Goal: Task Accomplishment & Management: Manage account settings

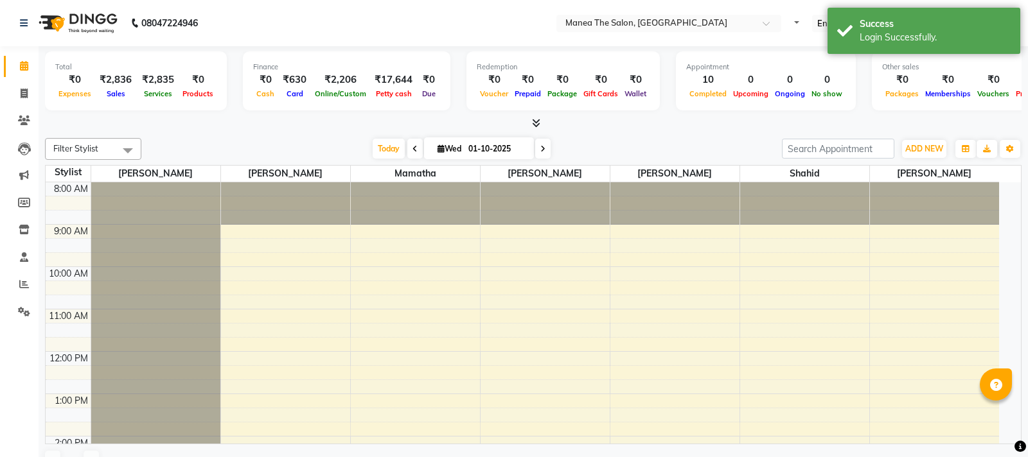
select select "en"
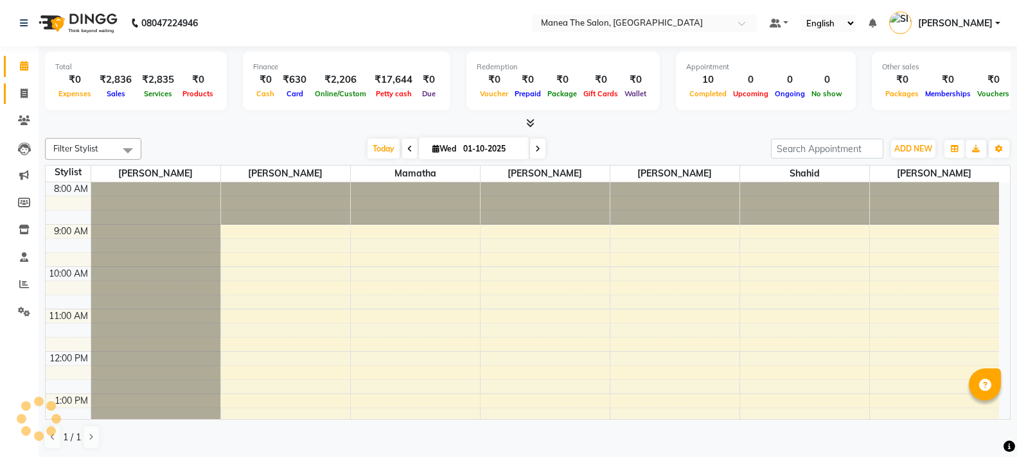
click at [26, 94] on icon at bounding box center [24, 94] width 7 height 10
select select "service"
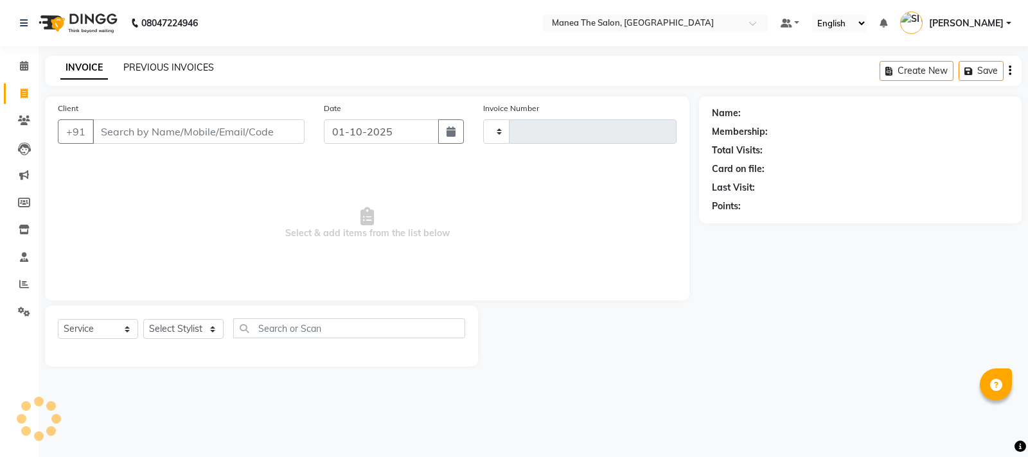
click at [154, 64] on link "PREVIOUS INVOICES" at bounding box center [168, 68] width 91 height 12
